Goal: Transaction & Acquisition: Purchase product/service

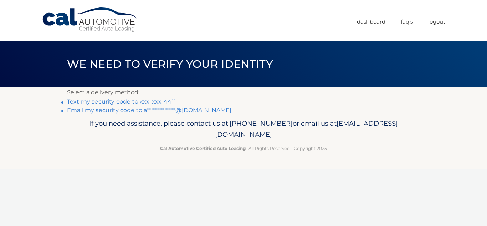
click at [135, 99] on link "Text my security code to xxx-xxx-4411" at bounding box center [121, 101] width 109 height 7
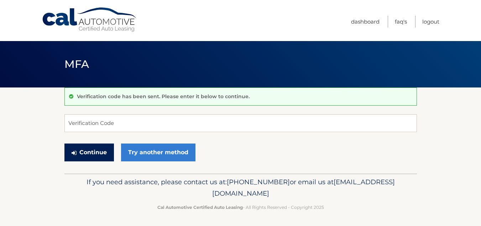
click at [102, 151] on button "Continue" at bounding box center [90, 152] width 50 height 18
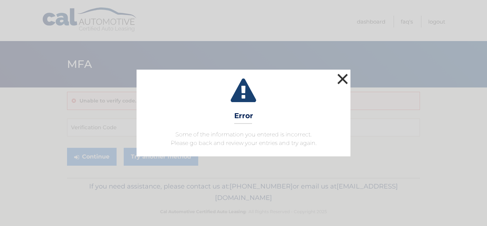
click at [342, 76] on button "×" at bounding box center [342, 79] width 14 height 14
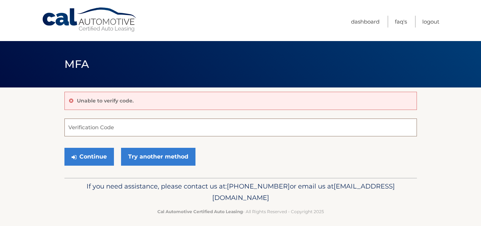
click at [121, 125] on input "Verification Code" at bounding box center [241, 127] width 353 height 18
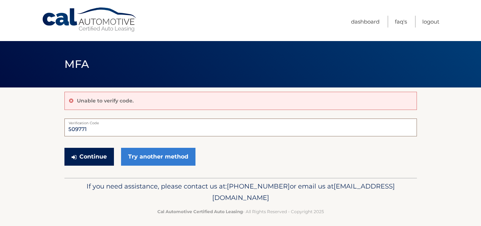
type input "509771"
click at [76, 157] on icon "submit" at bounding box center [74, 157] width 5 height 6
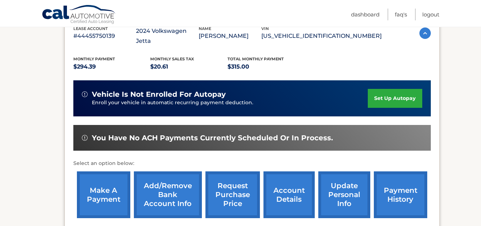
scroll to position [140, 0]
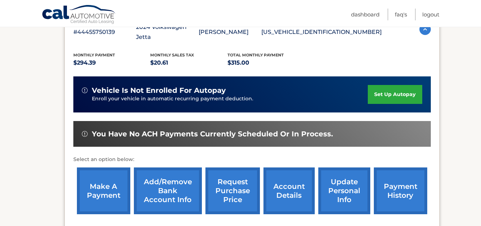
click at [94, 188] on link "make a payment" at bounding box center [103, 190] width 53 height 47
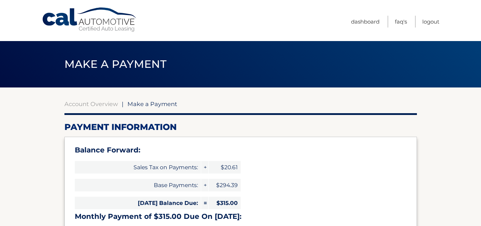
select select "OWIzNDhlM2UtMDFiYi00OTgzLWI1MzQtYTg0YWJjNmY1NTM0"
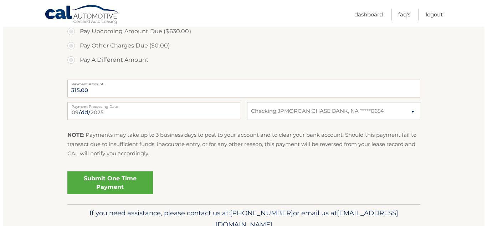
scroll to position [300, 0]
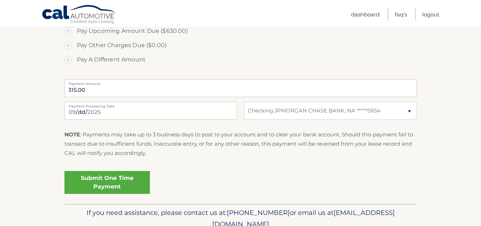
click at [142, 183] on link "Submit One Time Payment" at bounding box center [108, 182] width 86 height 23
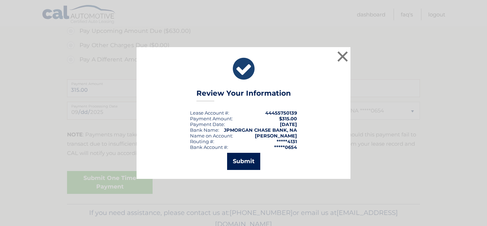
click at [243, 160] on button "Submit" at bounding box center [243, 161] width 33 height 17
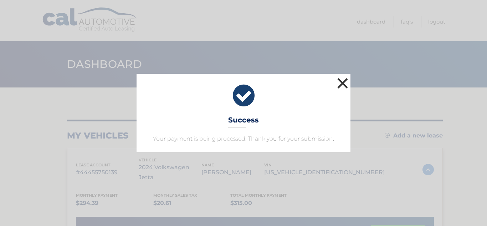
click at [345, 80] on button "×" at bounding box center [342, 83] width 14 height 14
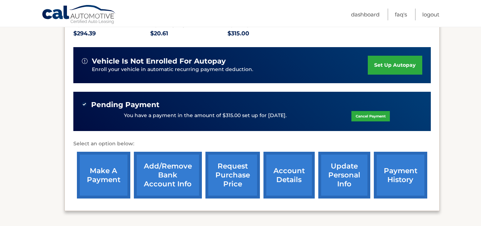
scroll to position [170, 0]
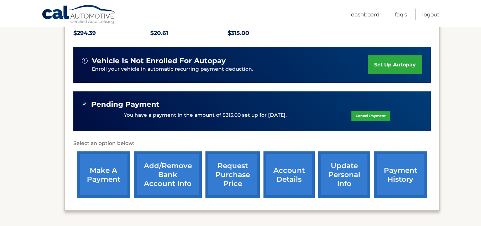
click at [402, 175] on link "payment history" at bounding box center [400, 174] width 53 height 47
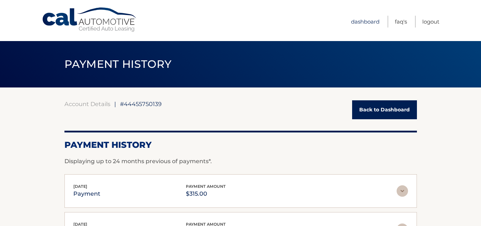
click at [358, 22] on link "Dashboard" at bounding box center [365, 22] width 29 height 12
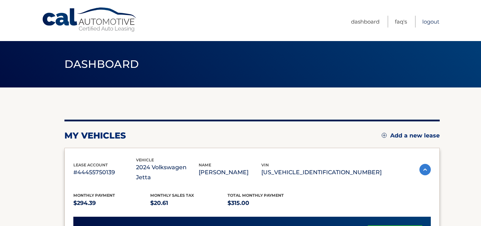
click at [428, 20] on link "Logout" at bounding box center [431, 22] width 17 height 12
